Goal: Navigation & Orientation: Find specific page/section

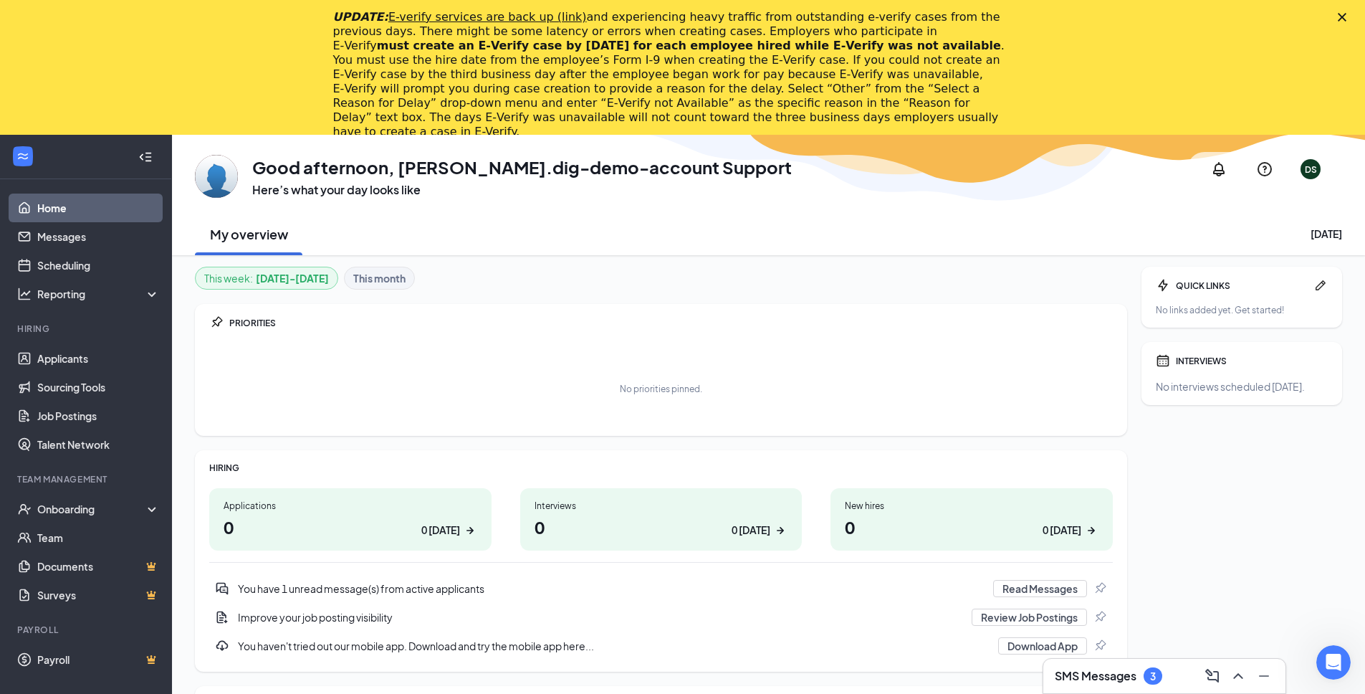
click at [1347, 18] on polygon "Close" at bounding box center [1342, 17] width 9 height 9
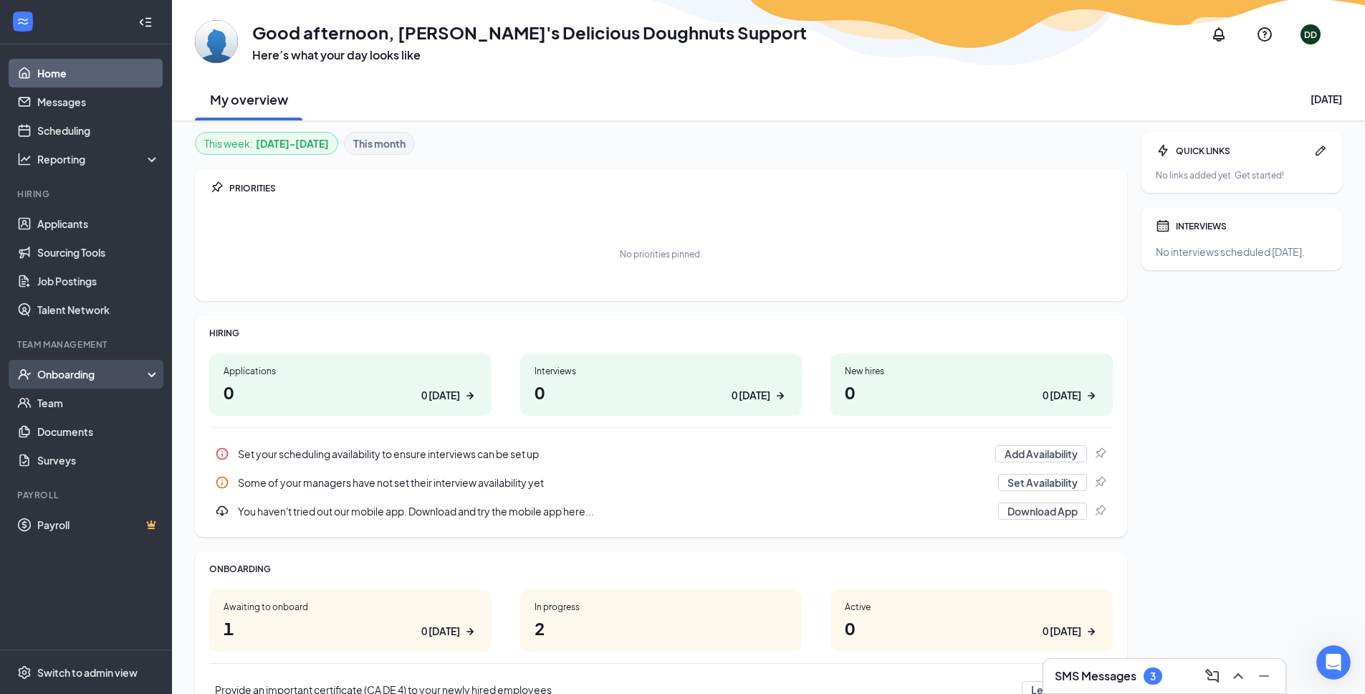
click at [82, 368] on div "Onboarding" at bounding box center [92, 374] width 110 height 14
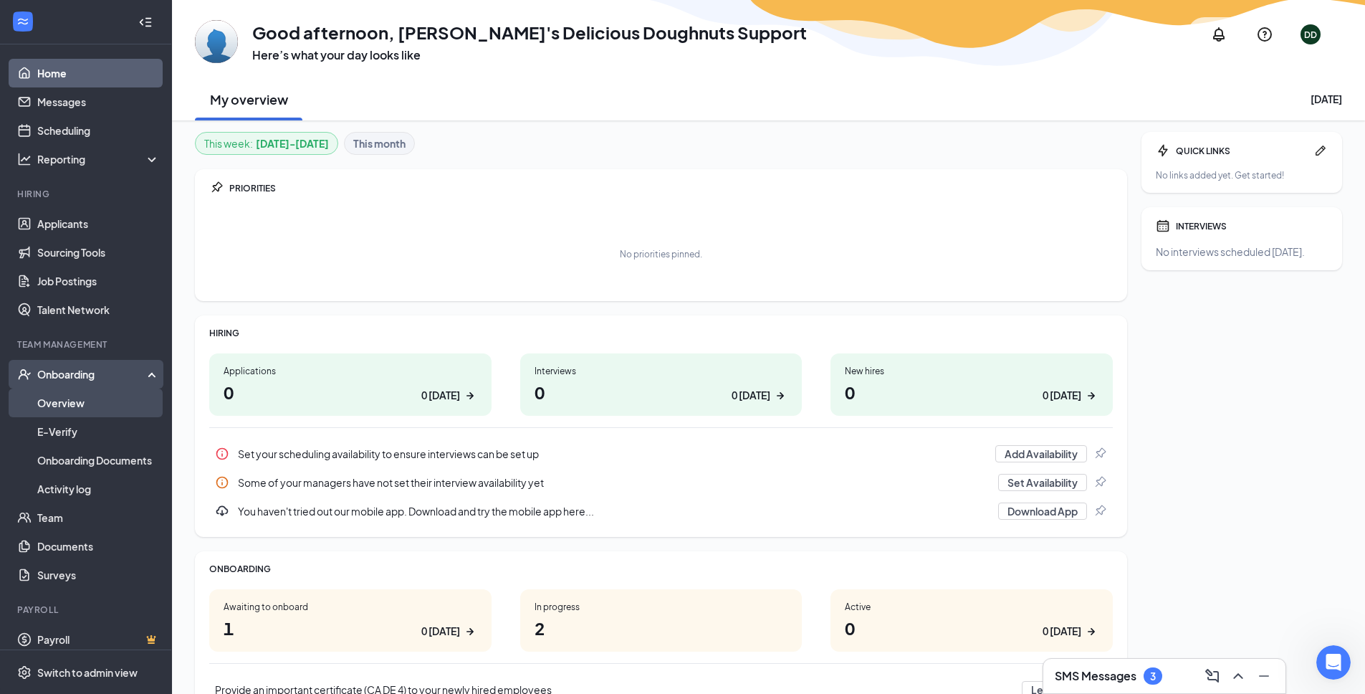
click at [82, 398] on link "Overview" at bounding box center [98, 402] width 123 height 29
